Goal: Find specific page/section

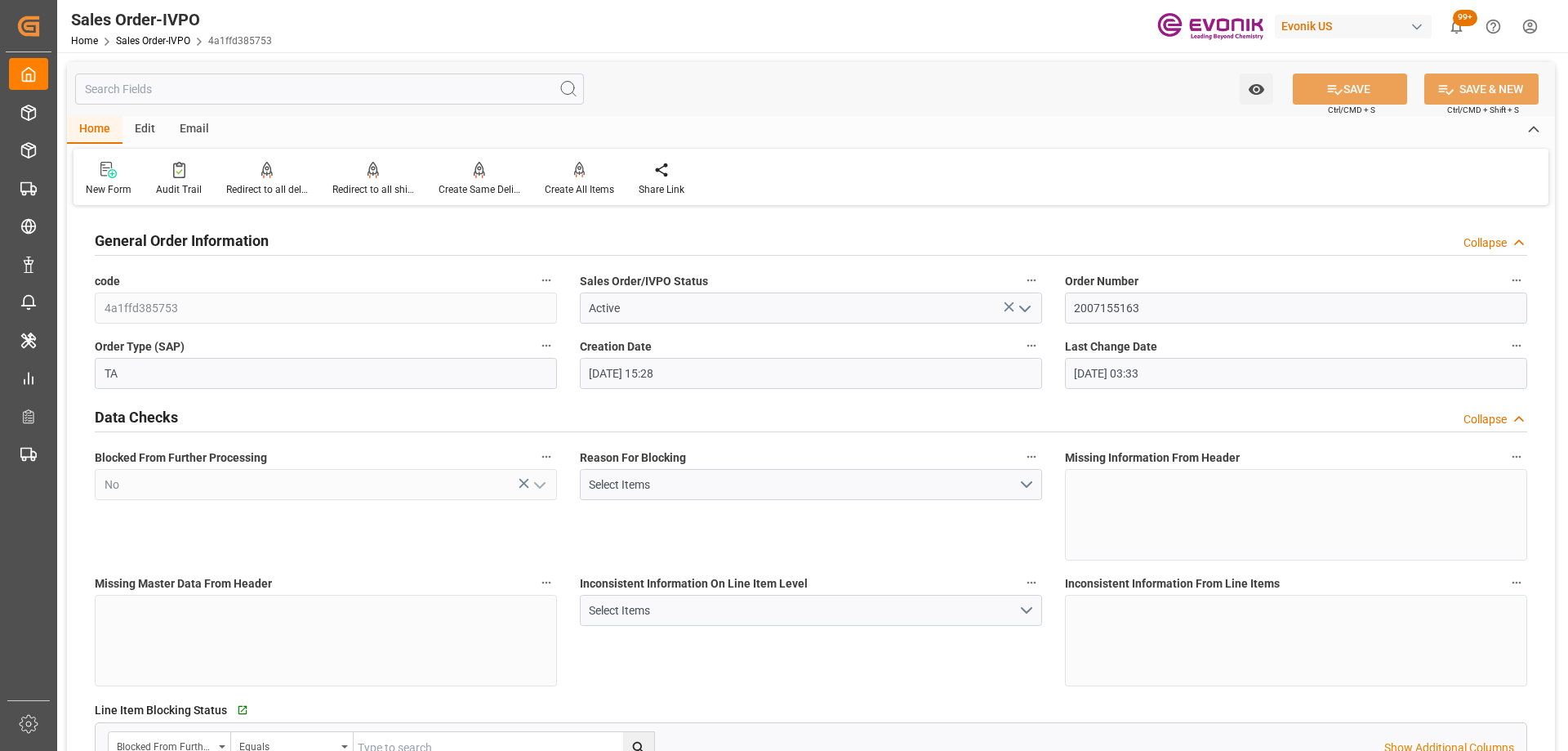
scroll to position [3104, 0]
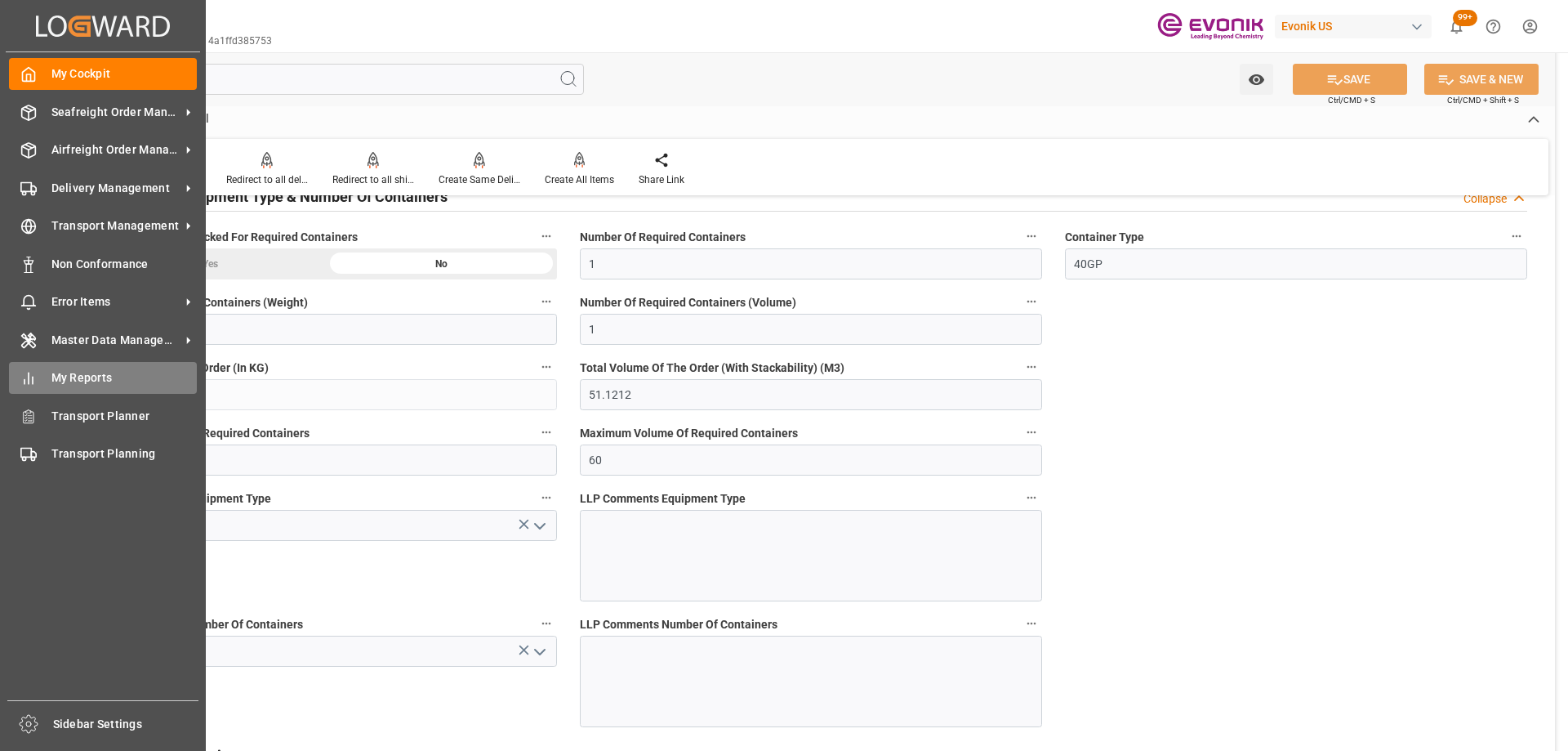
click at [57, 388] on div "My Reports My Reports" at bounding box center [103, 378] width 188 height 32
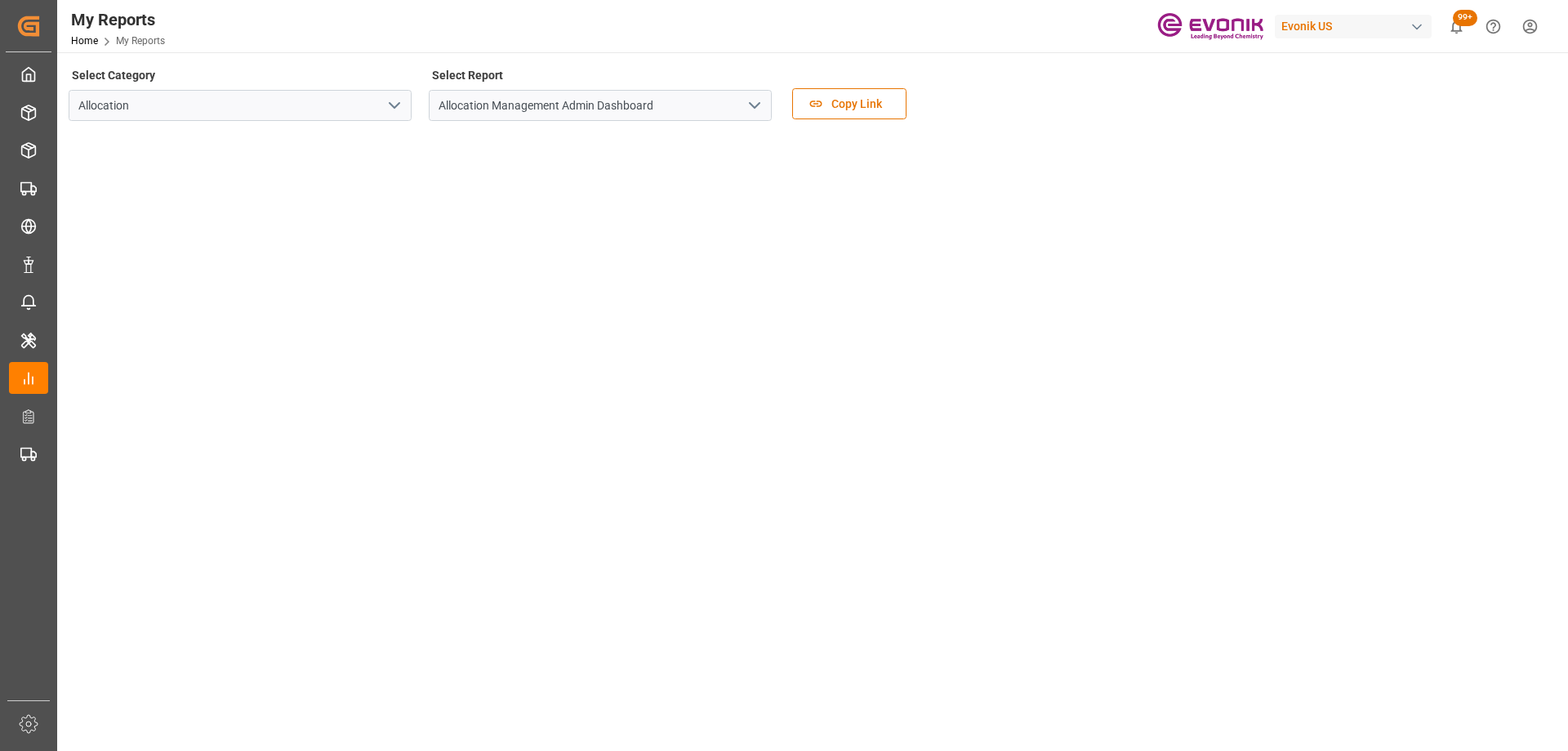
click at [397, 102] on icon "open menu" at bounding box center [394, 105] width 20 height 20
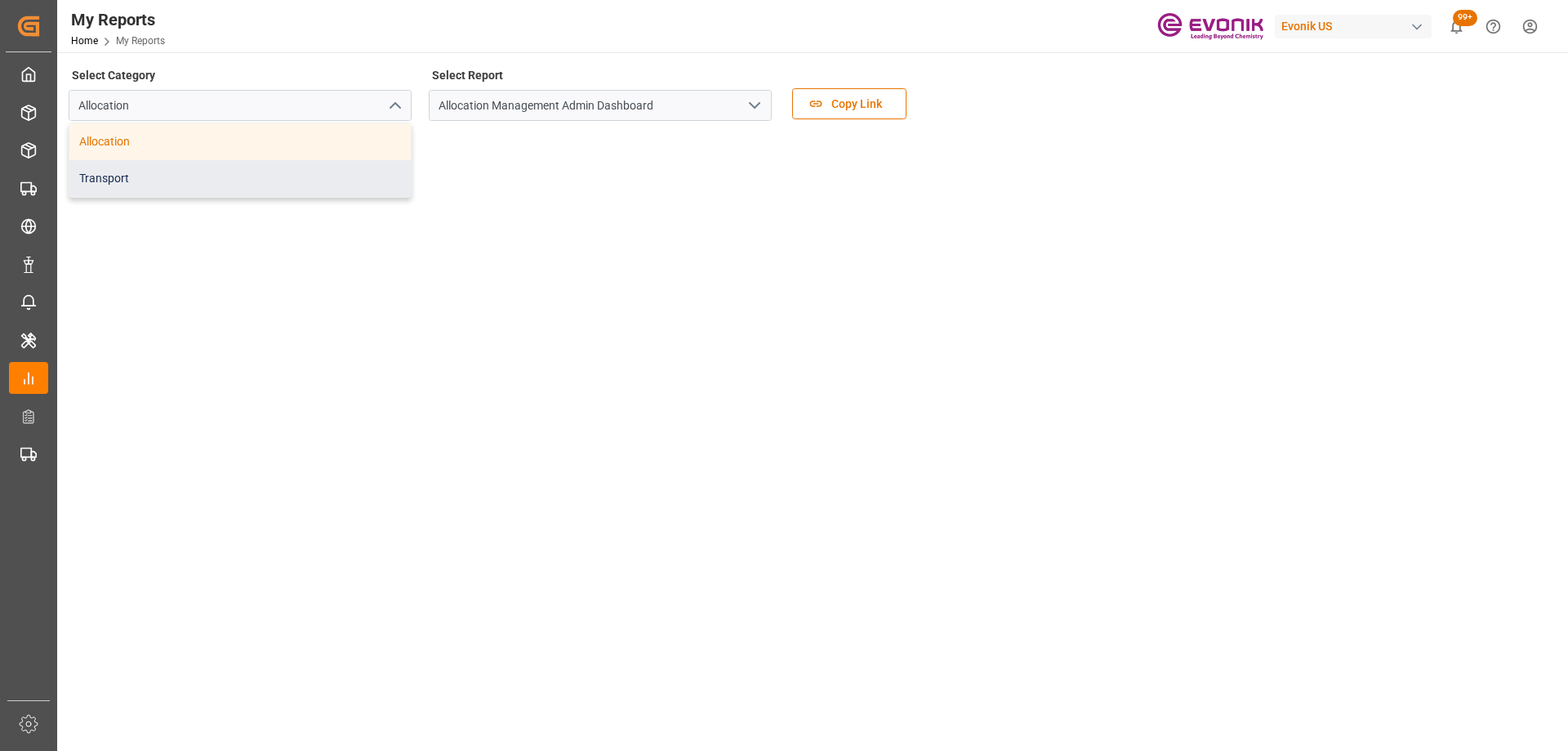
click at [238, 180] on div "Transport" at bounding box center [240, 178] width 341 height 36
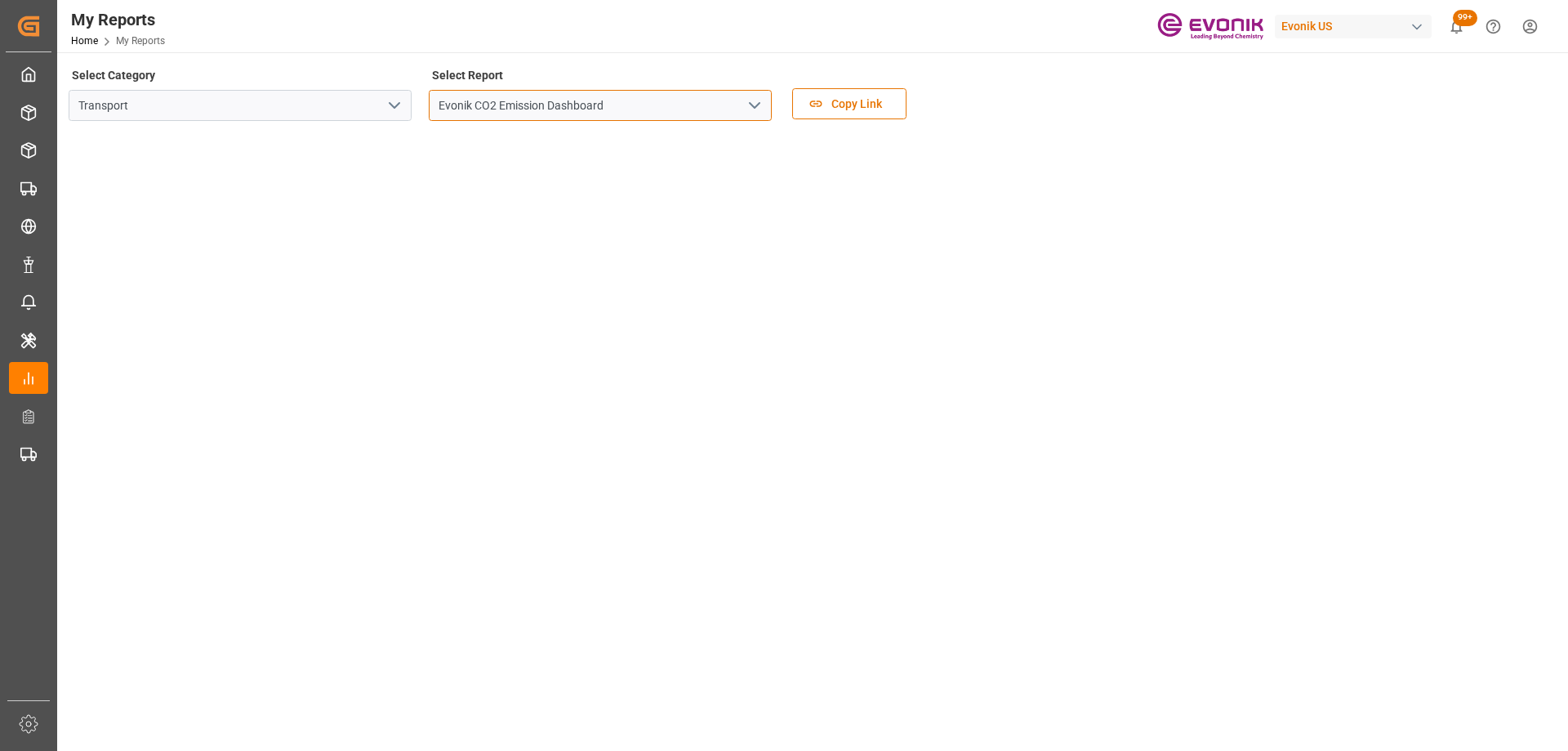
click at [766, 110] on input "Evonik CO2 Emission Dashboard" at bounding box center [600, 105] width 343 height 31
click at [753, 100] on icon "open menu" at bounding box center [754, 105] width 20 height 20
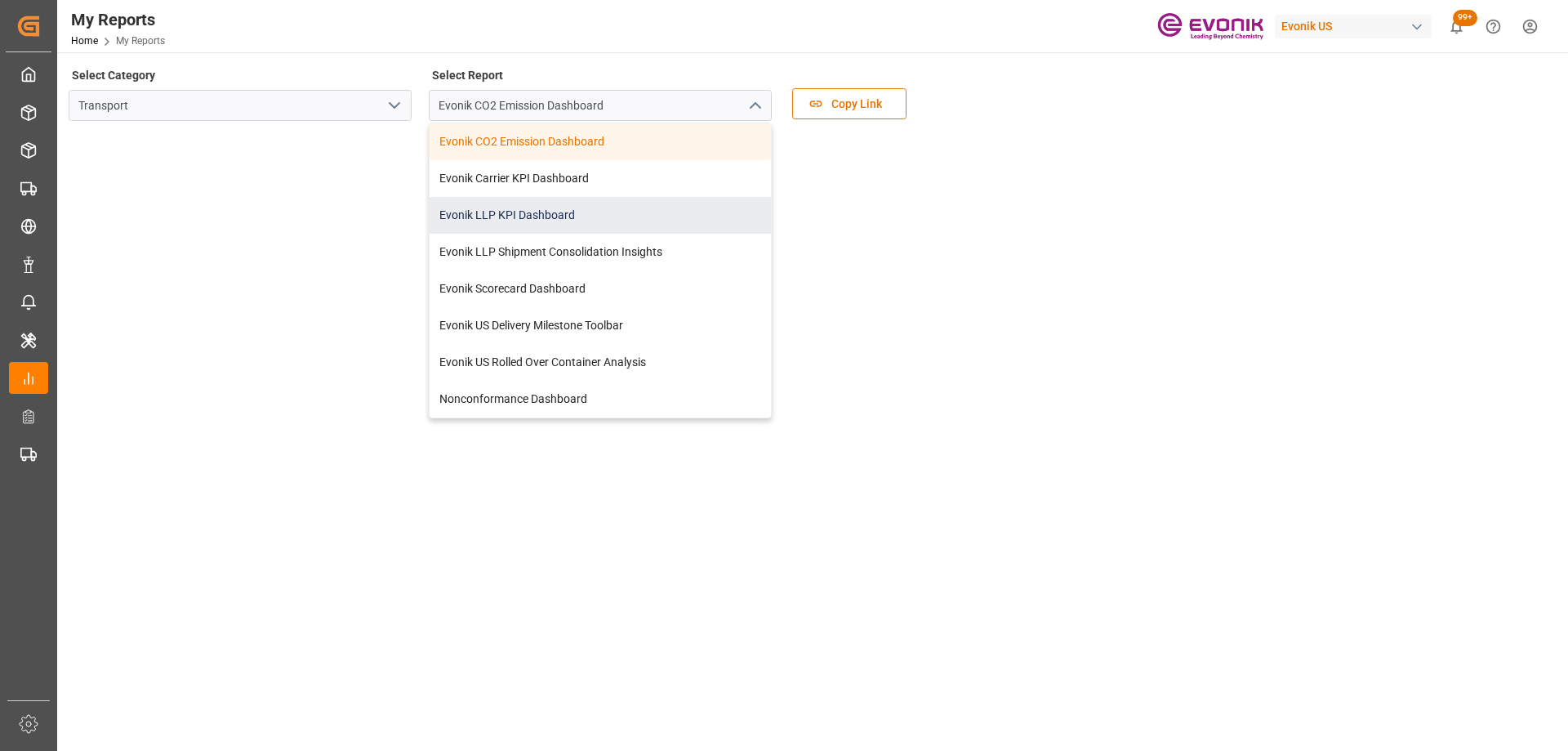
click at [483, 214] on div "Evonik LLP KPI Dashboard" at bounding box center [600, 215] width 341 height 36
